Goal: Information Seeking & Learning: Learn about a topic

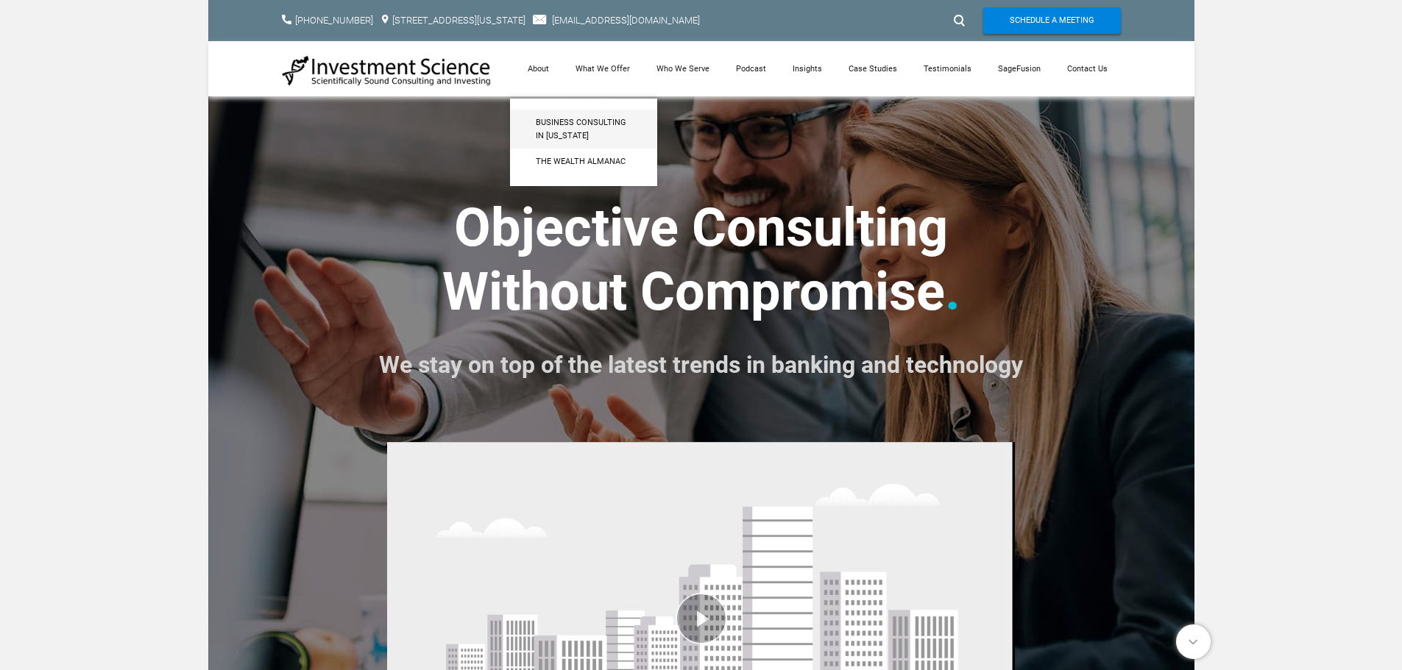
click at [546, 121] on span "Business Consulting in [US_STATE]" at bounding box center [584, 129] width 96 height 26
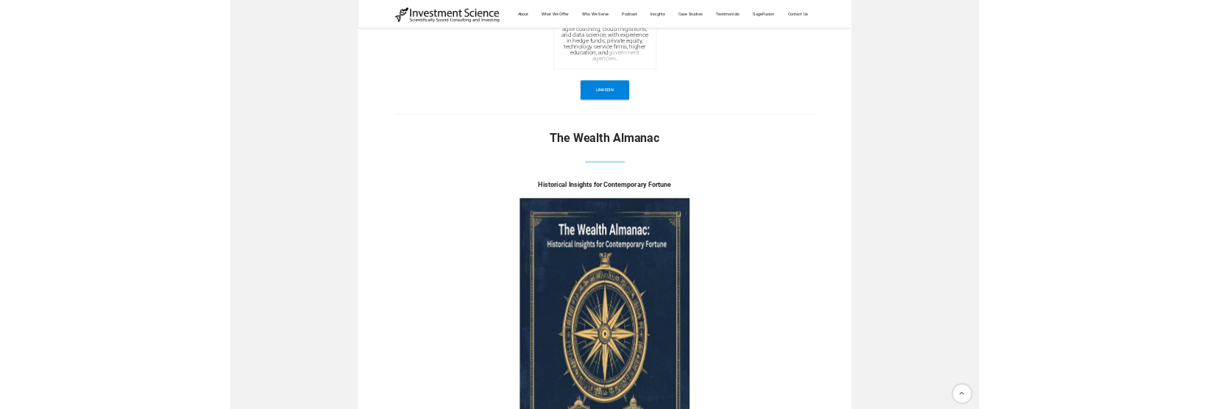
scroll to position [4563, 0]
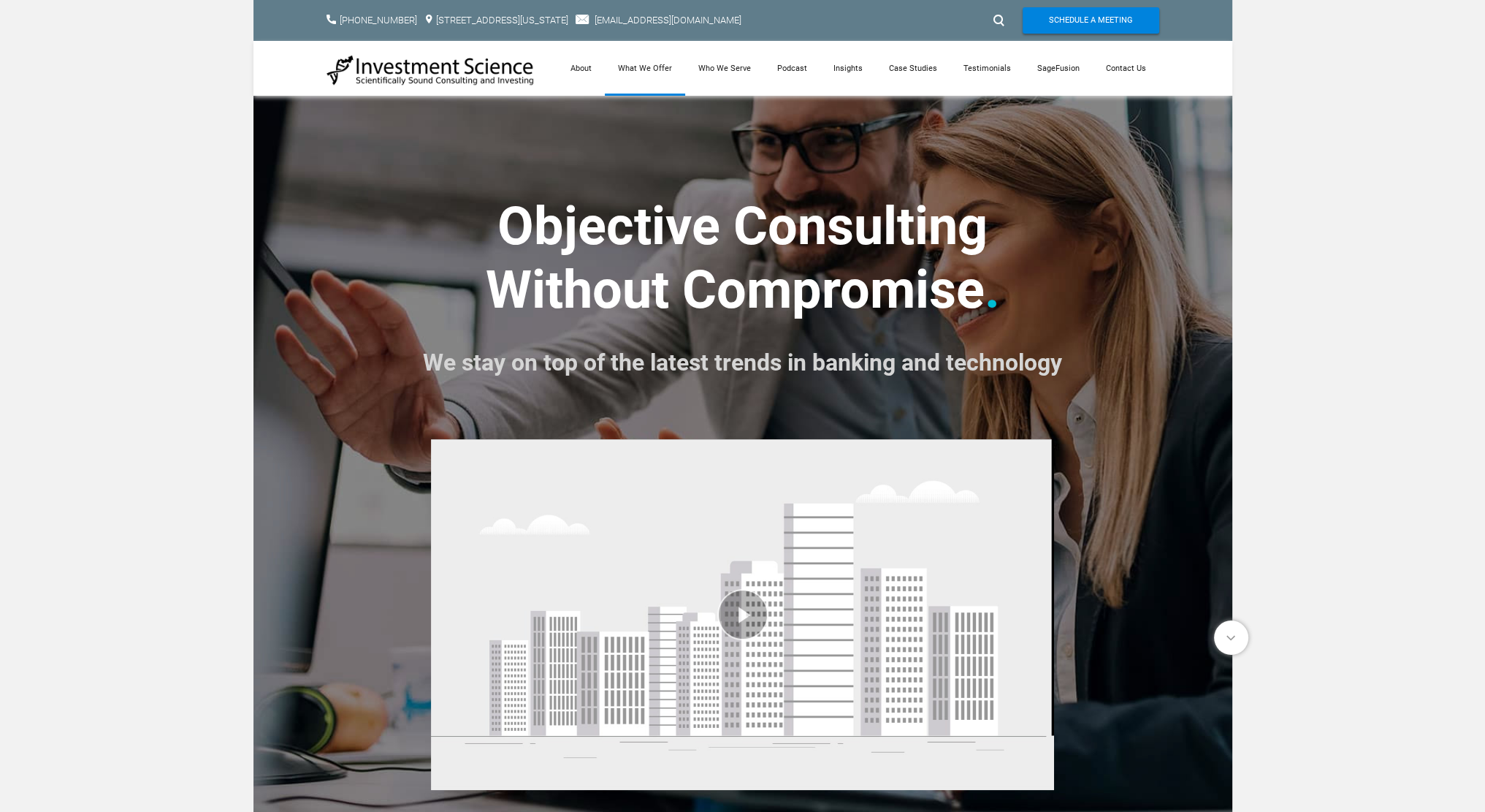
click at [643, 68] on link "What We Offer" at bounding box center [644, 68] width 80 height 55
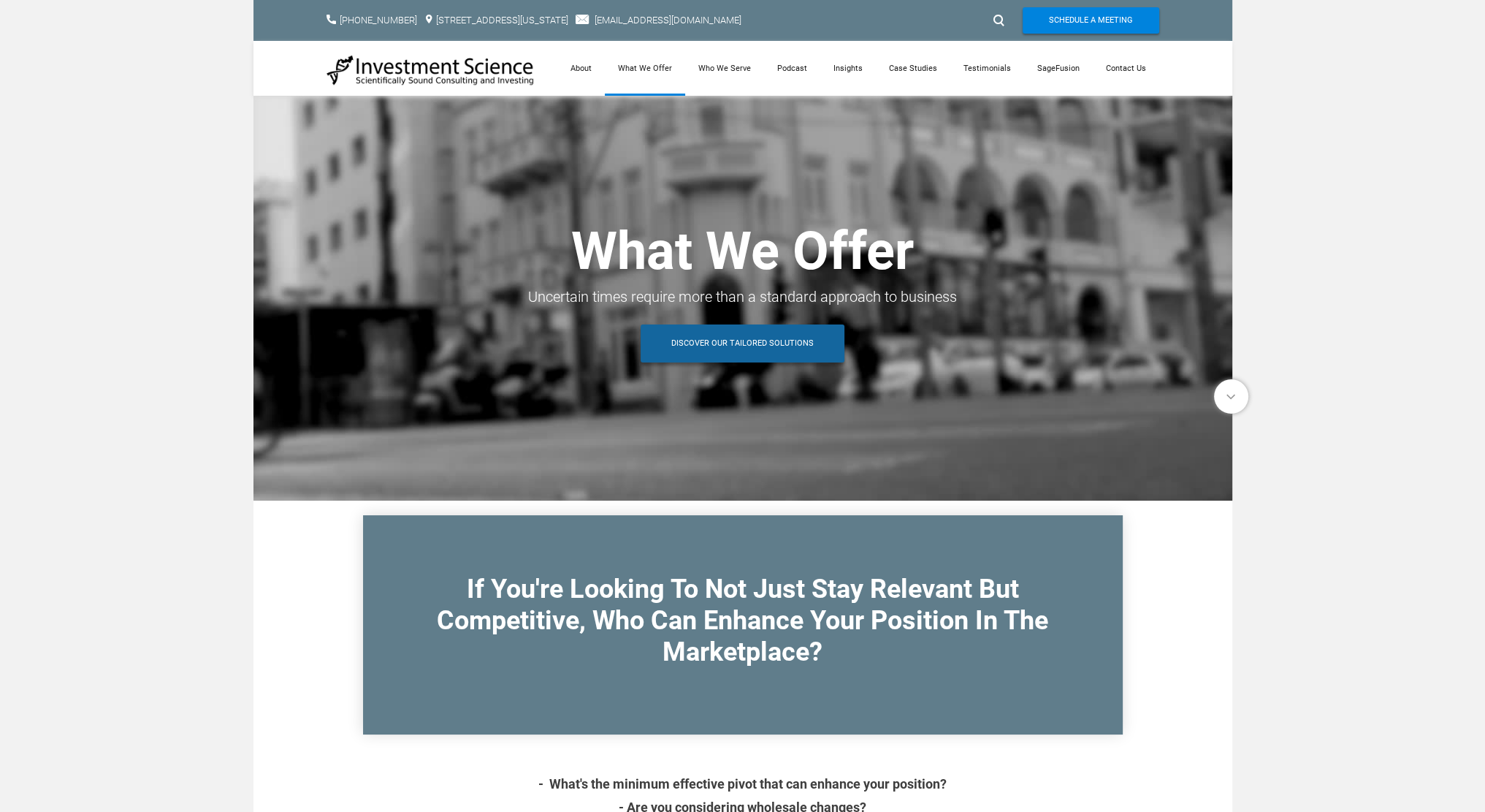
click at [719, 339] on span "Discover Our Tailored Solutions" at bounding box center [742, 343] width 143 height 38
click at [658, 68] on link "What We Offer" at bounding box center [644, 68] width 80 height 55
click at [737, 69] on link "Who We Serve" at bounding box center [724, 68] width 78 height 55
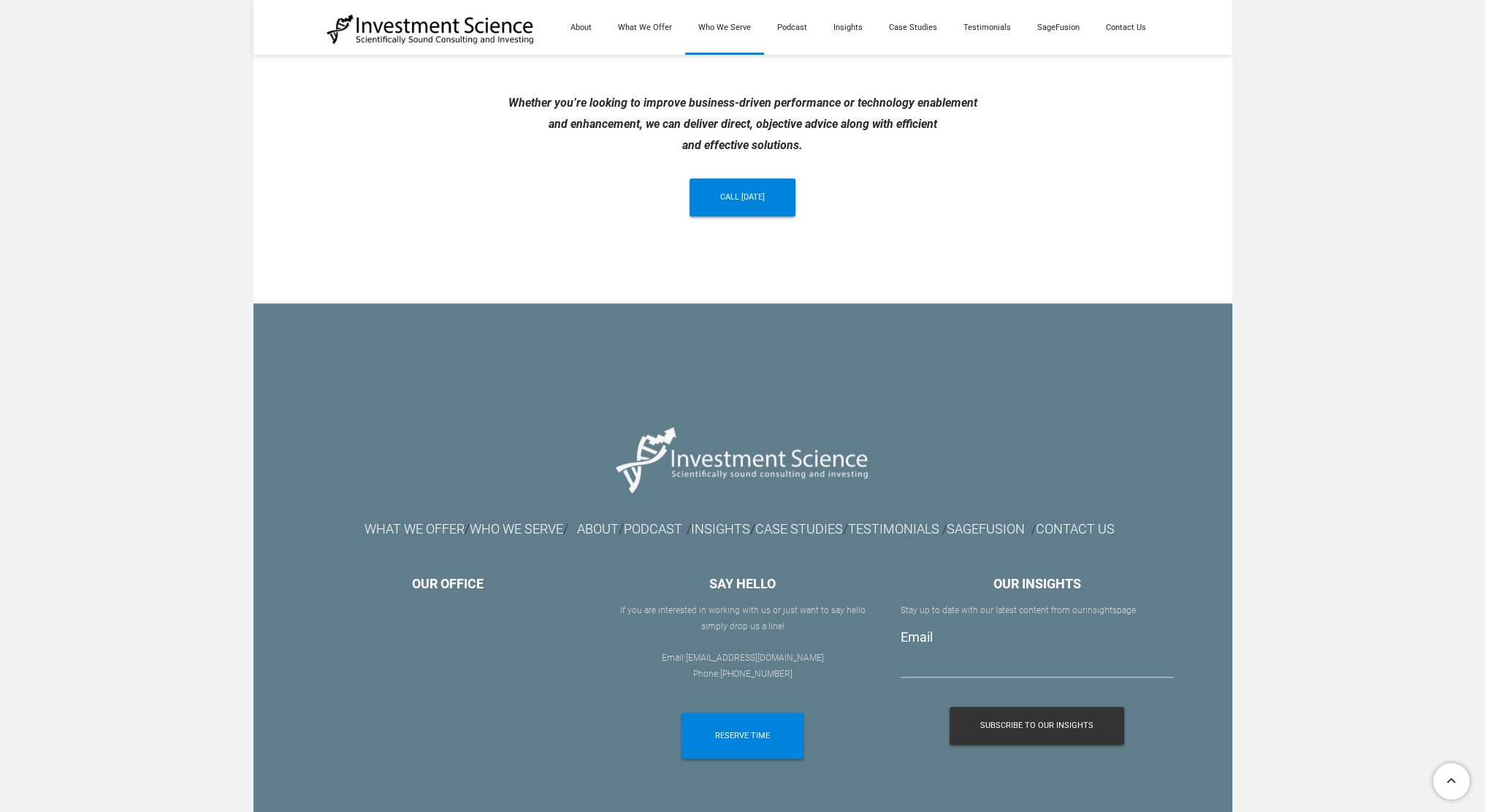
scroll to position [1461, 0]
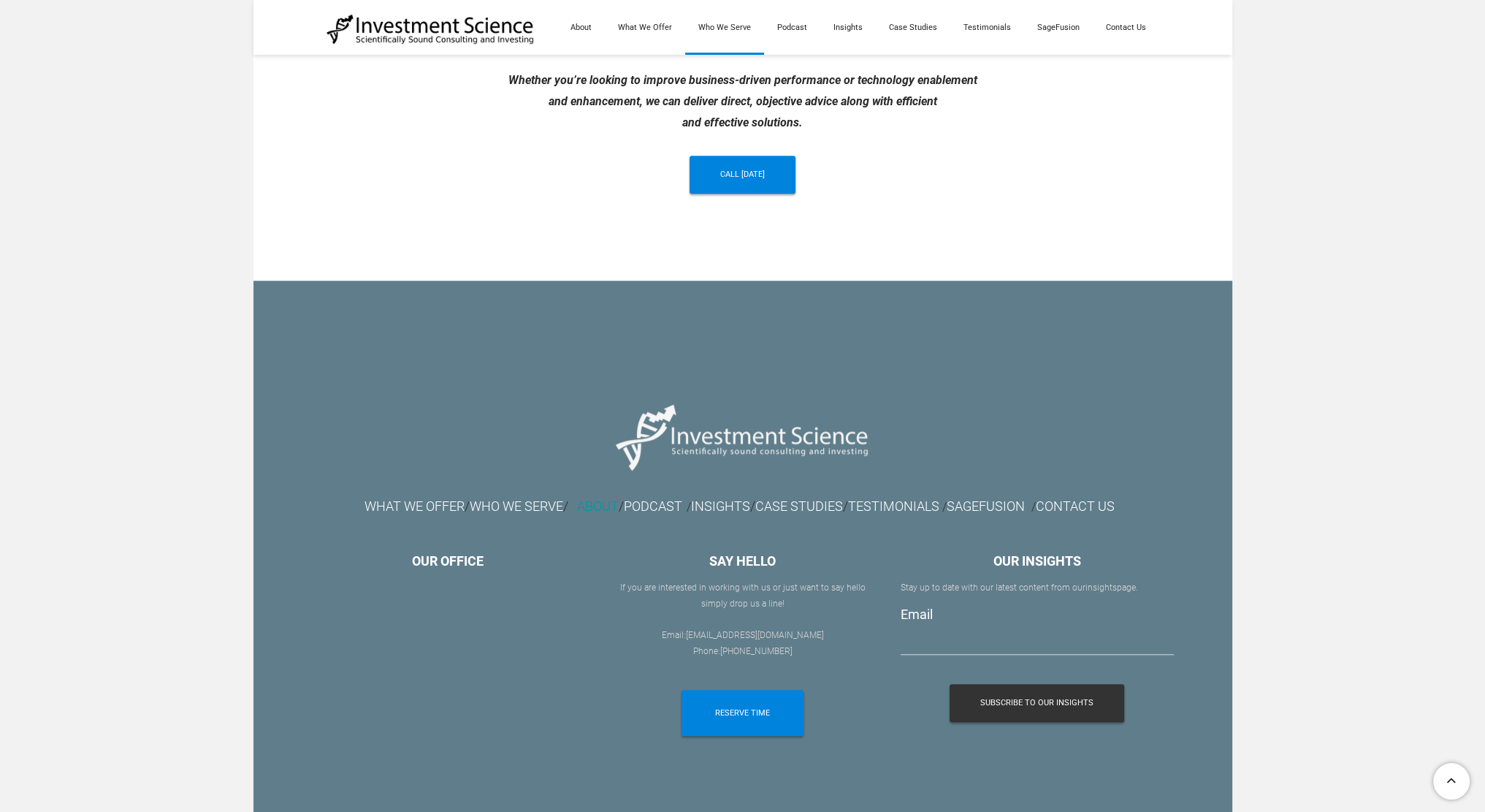
click at [580, 505] on link "ABOUT" at bounding box center [598, 505] width 42 height 15
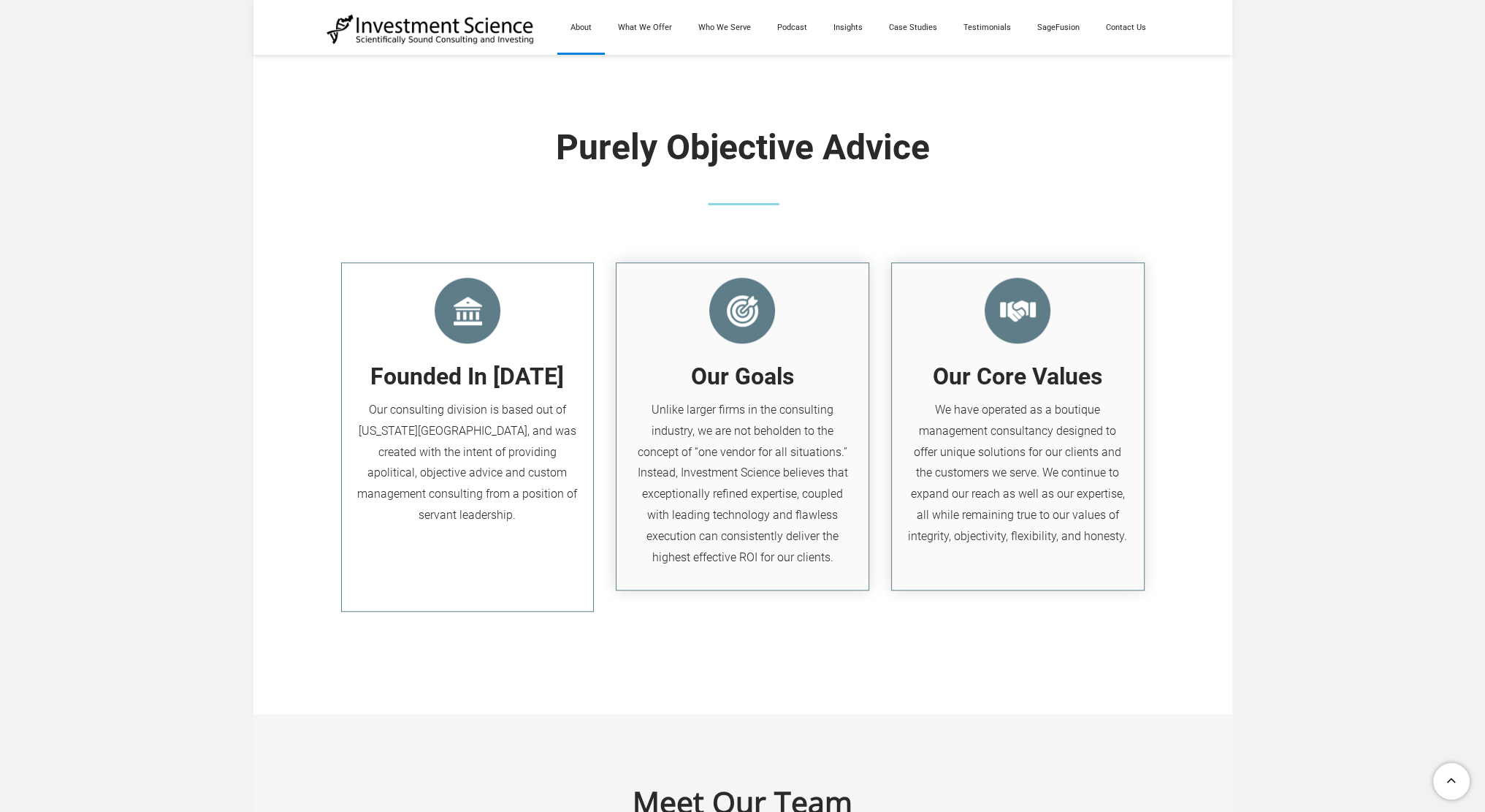
scroll to position [1461, 0]
